Goal: Information Seeking & Learning: Learn about a topic

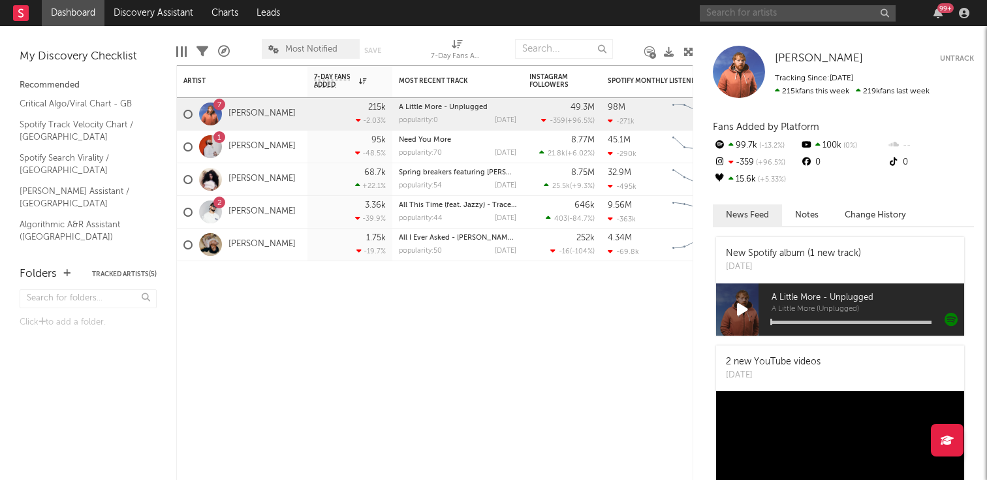
click at [793, 10] on input "text" at bounding box center [798, 13] width 196 height 16
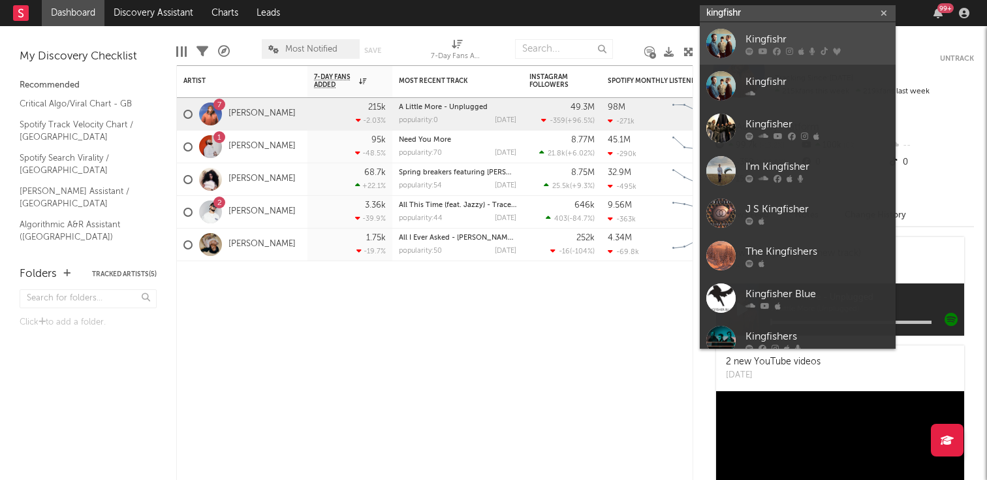
type input "kingfishr"
click at [815, 43] on div "Kingfishr" at bounding box center [818, 39] width 144 height 16
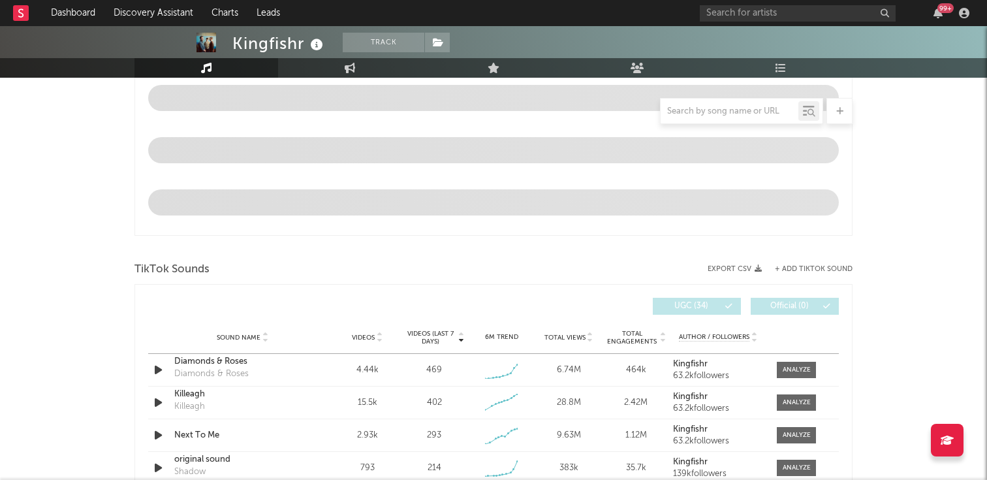
select select "6m"
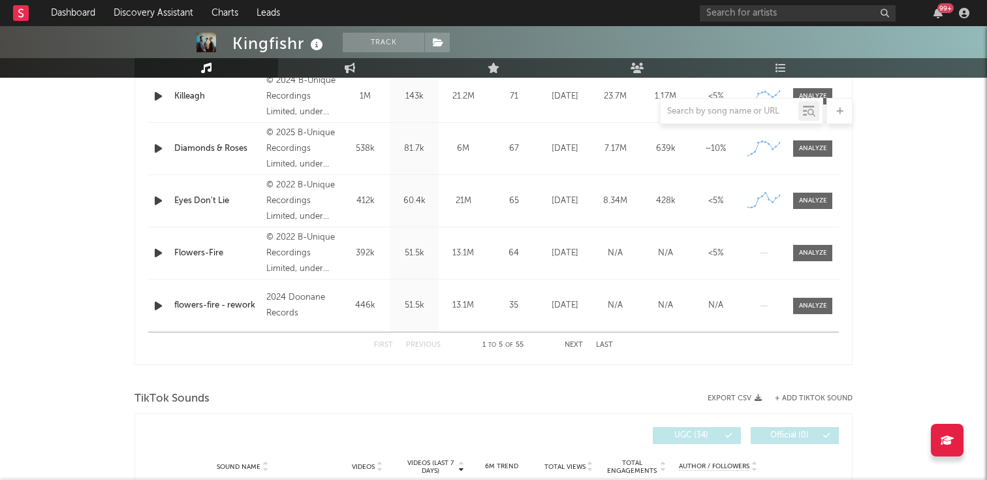
scroll to position [754, 0]
